Goal: Navigation & Orientation: Understand site structure

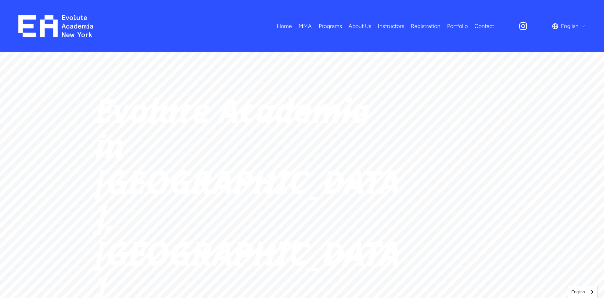
click at [360, 28] on link "About Us" at bounding box center [360, 25] width 23 height 11
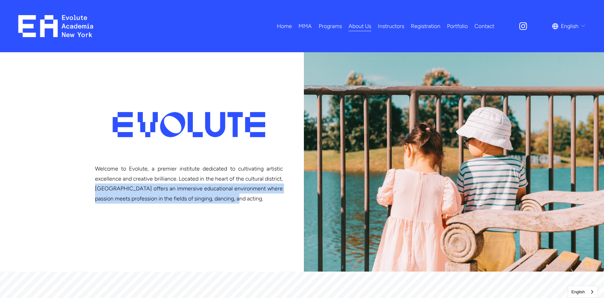
drag, startPoint x: 95, startPoint y: 188, endPoint x: 233, endPoint y: 204, distance: 139.0
click at [233, 204] on div "Welcome to Evolute, a premier institute dedicated to cultivating artistic excel…" at bounding box center [189, 199] width 188 height 71
copy p "Evolute offers an immersive educational environment where passion meets profess…"
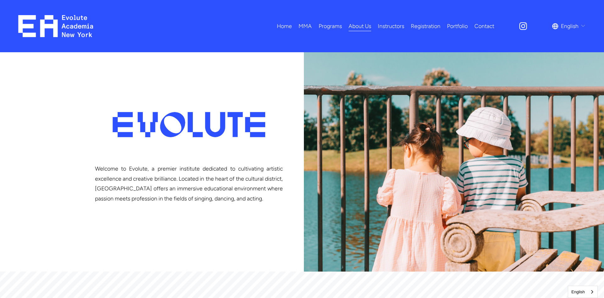
click at [246, 97] on div at bounding box center [188, 125] width 153 height 96
click at [456, 26] on link "Portfolio" at bounding box center [457, 25] width 21 height 11
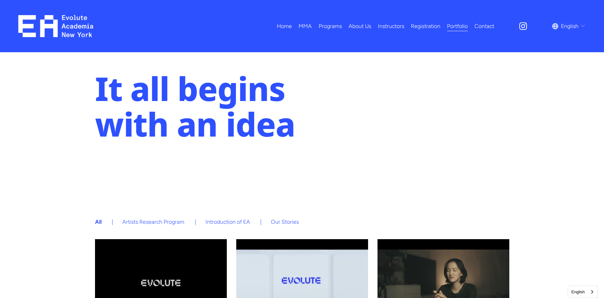
click at [389, 22] on link "Instructors" at bounding box center [391, 25] width 26 height 11
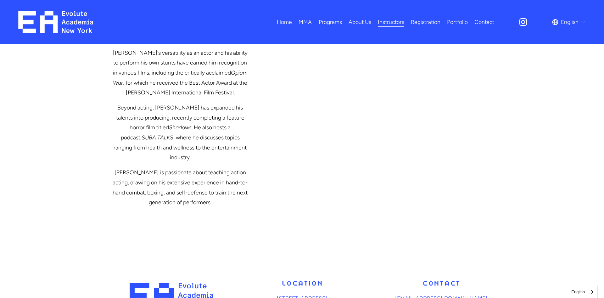
scroll to position [1349, 0]
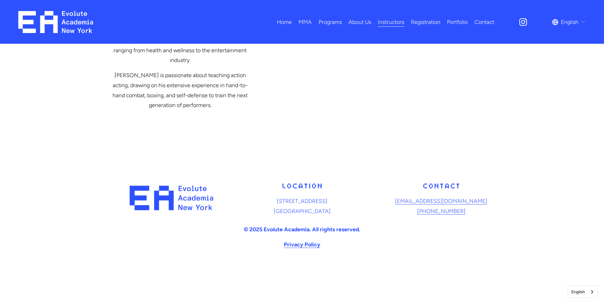
click at [423, 20] on link "Registration" at bounding box center [426, 21] width 30 height 11
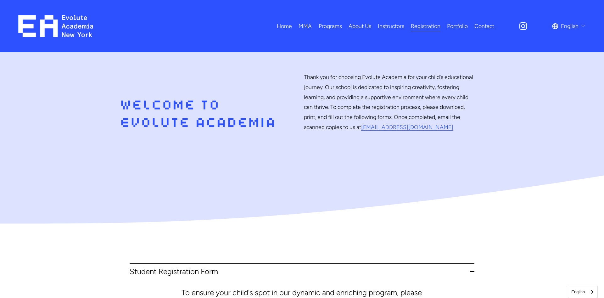
click at [368, 27] on link "About Us" at bounding box center [360, 25] width 23 height 11
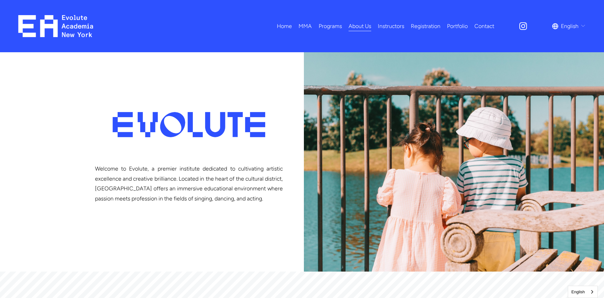
click at [390, 25] on link "Instructors" at bounding box center [391, 25] width 26 height 11
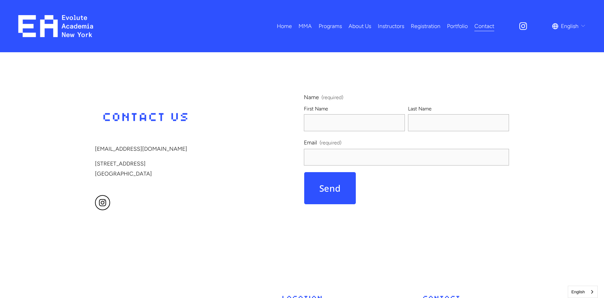
click at [286, 25] on link "Home" at bounding box center [284, 25] width 15 height 11
